Goal: Task Accomplishment & Management: Use online tool/utility

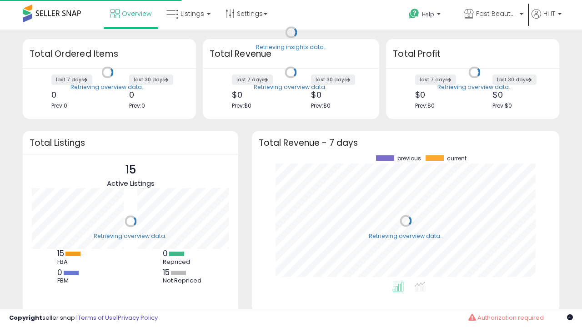
scroll to position [126, 289]
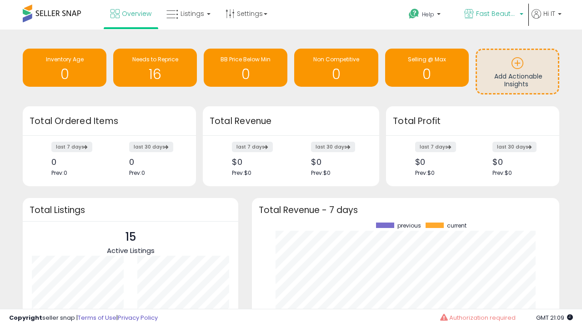
click at [493, 15] on span "Fast Beauty ([GEOGRAPHIC_DATA])" at bounding box center [496, 13] width 41 height 9
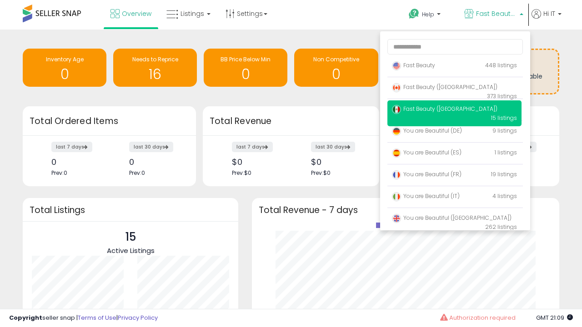
click at [454, 198] on span "You are Beautiful (IT)" at bounding box center [426, 196] width 68 height 8
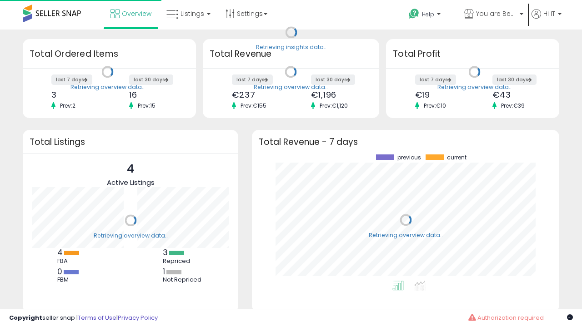
scroll to position [126, 289]
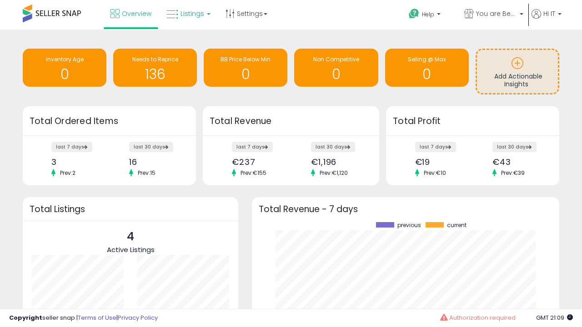
click at [187, 14] on span "Listings" at bounding box center [193, 13] width 24 height 9
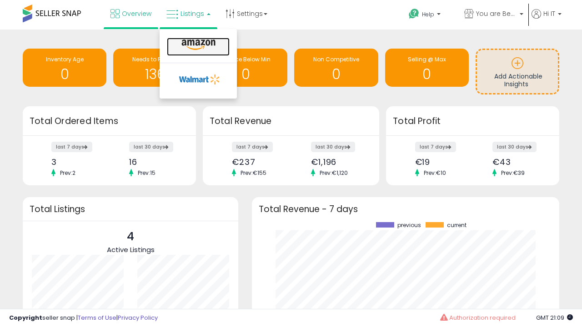
click at [197, 45] on icon at bounding box center [199, 45] width 40 height 12
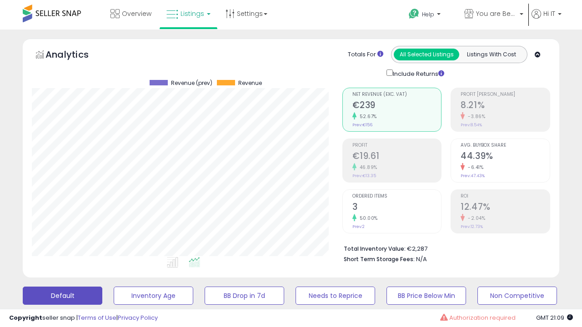
scroll to position [186, 310]
click at [114, 287] on button "All_Inventory" at bounding box center [154, 296] width 80 height 18
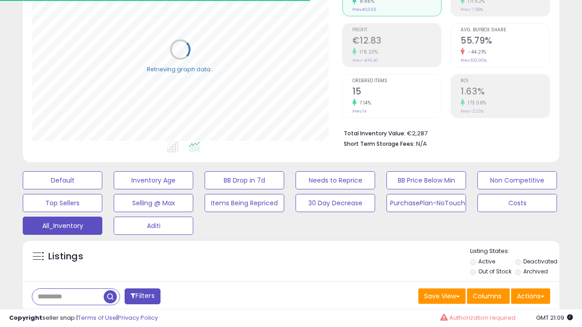
scroll to position [271, 0]
click at [65, 316] on span "Last 30 Days" at bounding box center [66, 320] width 40 height 9
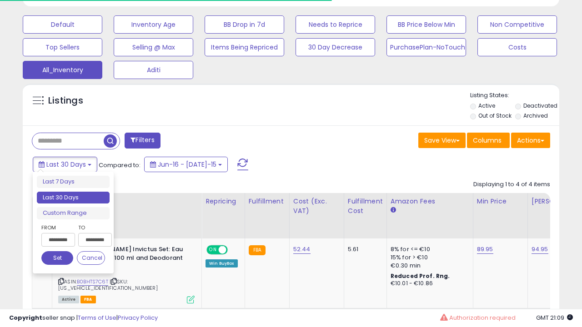
click at [73, 198] on li "Last 30 Days" at bounding box center [73, 198] width 73 height 12
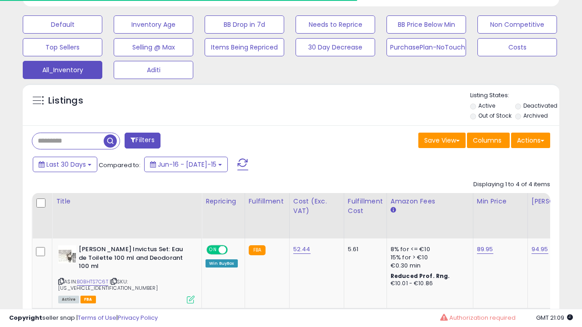
scroll to position [186, 310]
click at [531, 140] on button "Actions" at bounding box center [530, 140] width 39 height 15
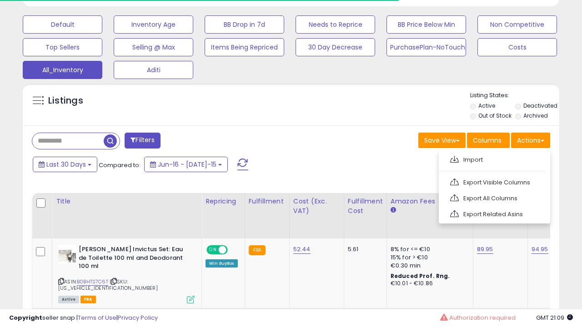
click at [493, 197] on link "Export All Columns" at bounding box center [494, 198] width 100 height 14
